Goal: Information Seeking & Learning: Learn about a topic

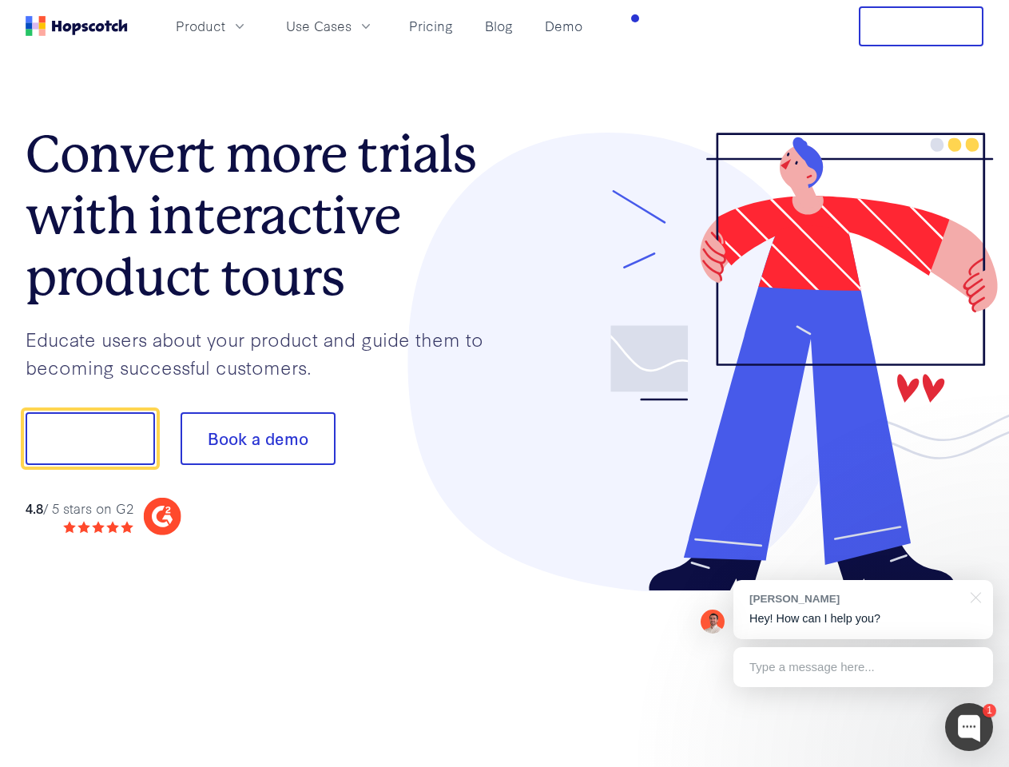
click at [505, 384] on div at bounding box center [745, 363] width 480 height 460
click at [225, 26] on span "Product" at bounding box center [201, 26] width 50 height 20
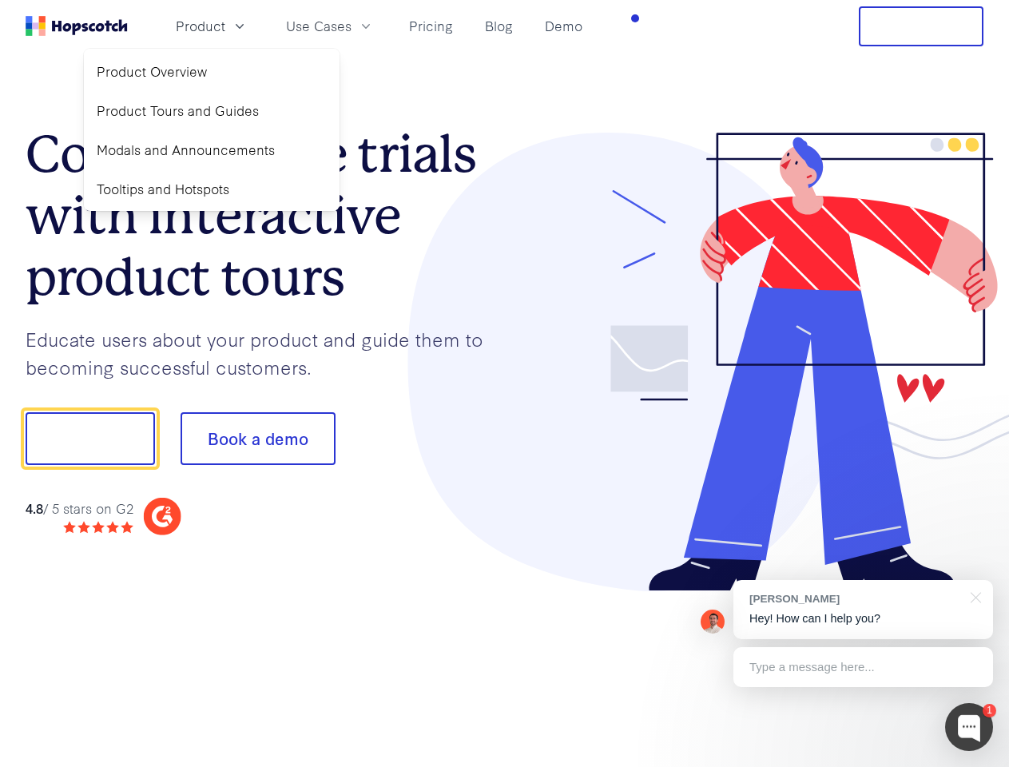
click at [352, 26] on span "Use Cases" at bounding box center [319, 26] width 66 height 20
click at [922, 26] on button "Free Trial" at bounding box center [921, 26] width 125 height 40
click at [90, 439] on button "Show me!" at bounding box center [90, 438] width 129 height 53
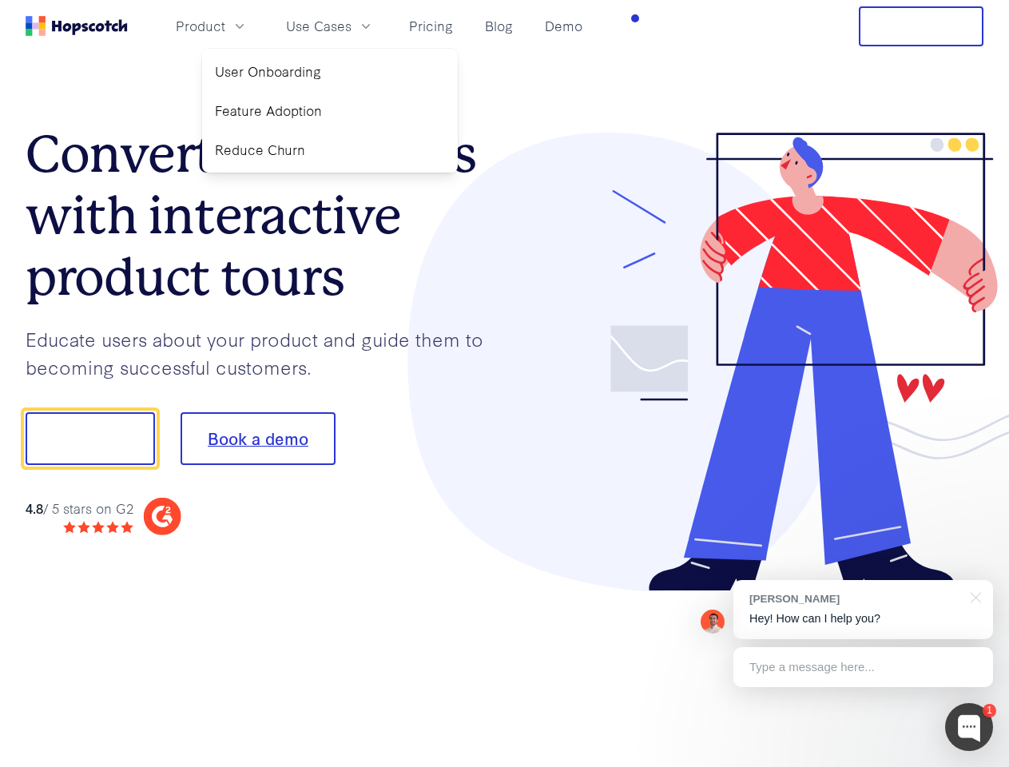
click at [257, 439] on button "Book a demo" at bounding box center [258, 438] width 155 height 53
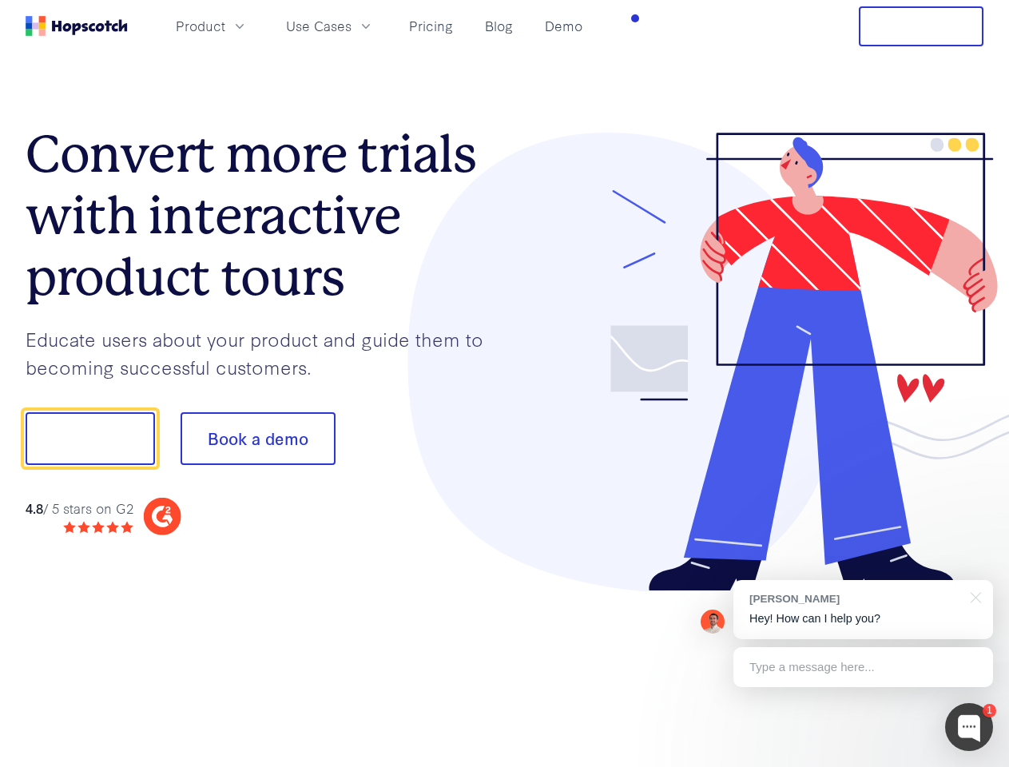
click at [970, 727] on div at bounding box center [970, 727] width 48 height 48
click at [863, 610] on div "[PERSON_NAME] Hey! How can I help you?" at bounding box center [864, 609] width 260 height 59
click at [974, 596] on div at bounding box center [844, 436] width 300 height 533
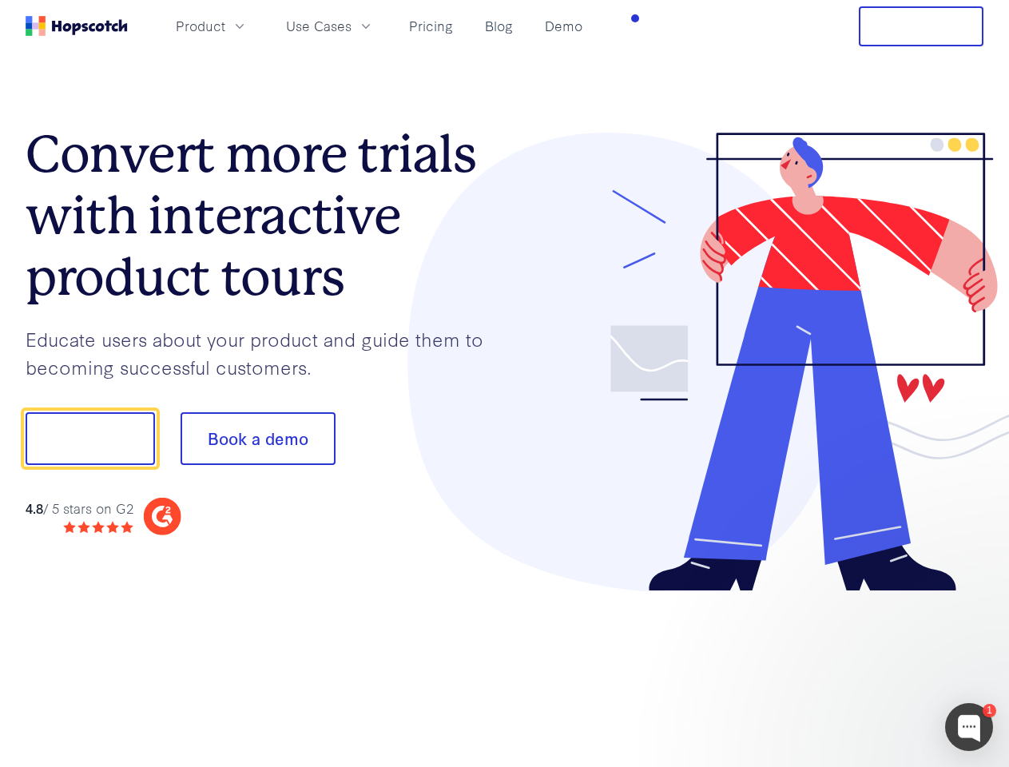
click at [863, 667] on div at bounding box center [844, 543] width 300 height 319
